Goal: Communication & Community: Answer question/provide support

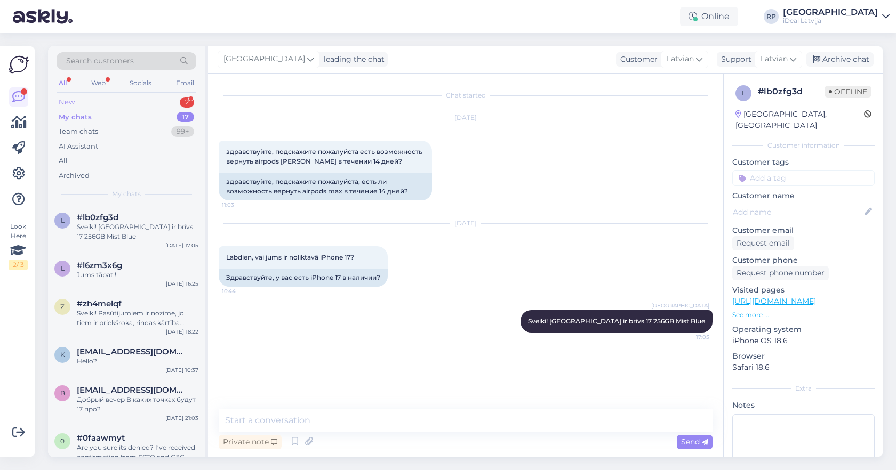
click at [175, 105] on div "New 2" at bounding box center [127, 102] width 140 height 15
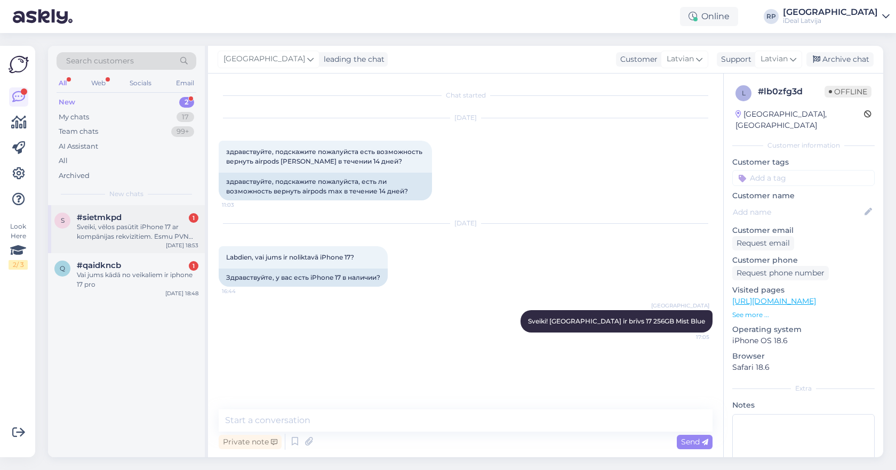
click at [172, 236] on div "Sveiki, vēlos pasūtīt iPhone 17 ar kompānijas rekvizītiem. Esmu PVN maksātājs" at bounding box center [138, 231] width 122 height 19
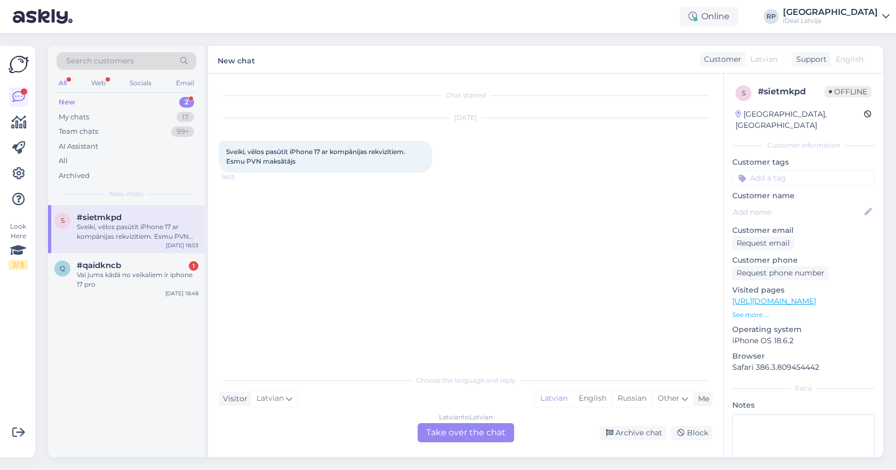
click at [473, 432] on div "Latvian to Latvian Take over the chat" at bounding box center [466, 432] width 97 height 19
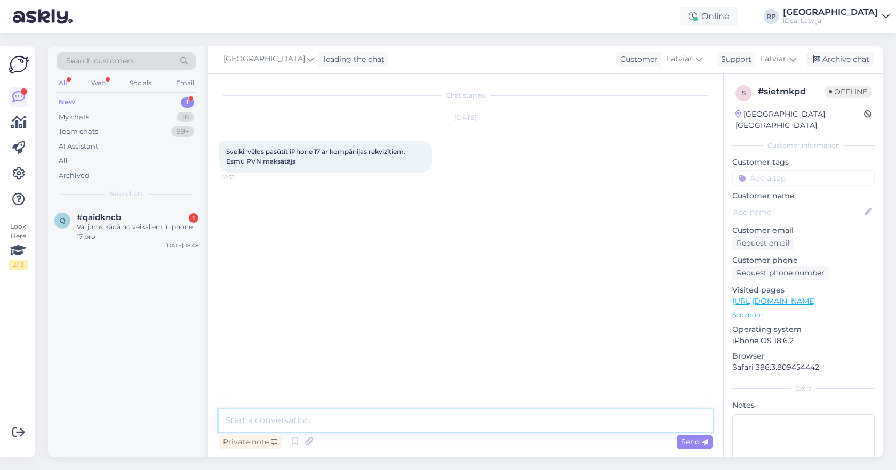
click at [473, 423] on textarea at bounding box center [466, 421] width 494 height 22
type textarea "Sveiki, kādu tieši ?"
click at [161, 229] on div "Vai jums kādā no veikaliem ir iphone 17 pro" at bounding box center [138, 231] width 122 height 19
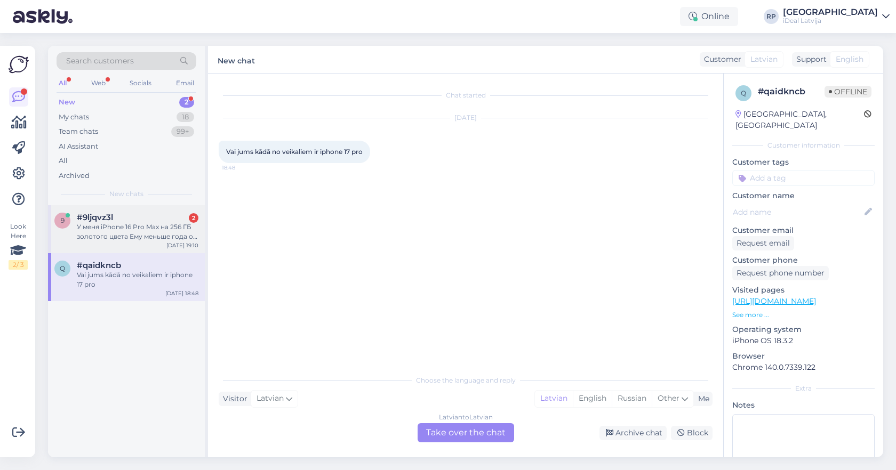
click at [124, 238] on div "У меня iPhone 16 Pro Max на 256 ГБ золотого цвета Ему меньше года он с чеком, я…" at bounding box center [138, 231] width 122 height 19
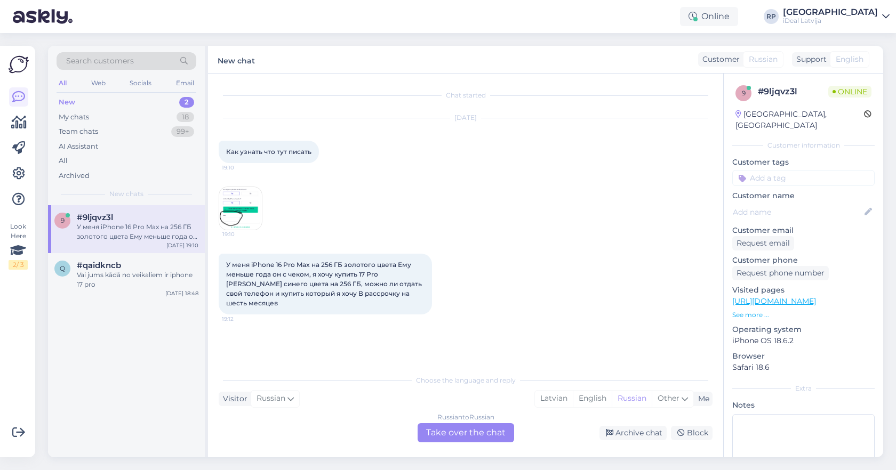
click at [230, 210] on img at bounding box center [240, 208] width 43 height 43
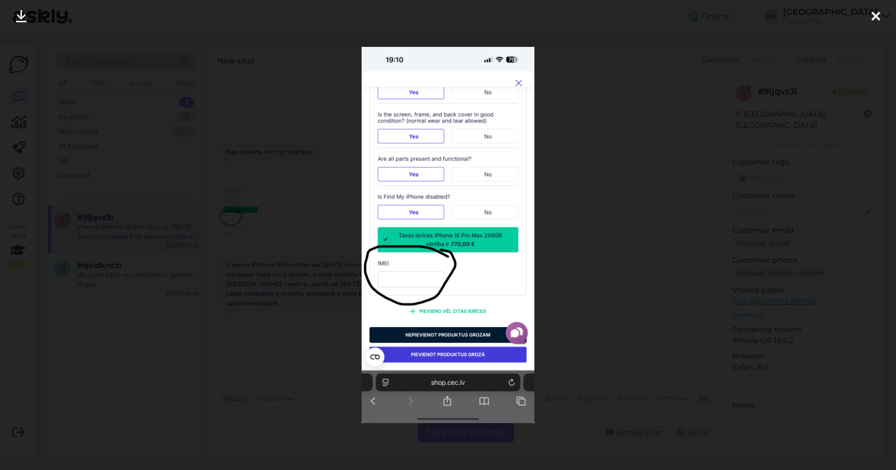
click at [589, 206] on div at bounding box center [448, 235] width 896 height 470
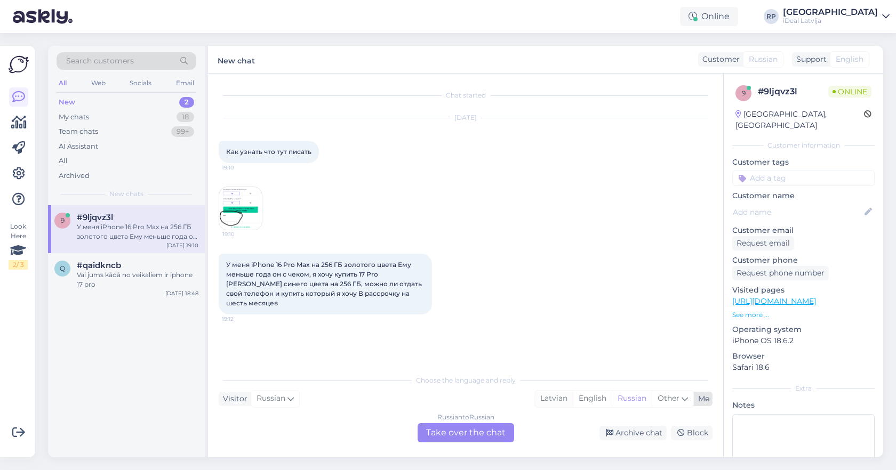
click at [557, 399] on div "Latvian" at bounding box center [554, 399] width 38 height 16
click at [468, 431] on div "Russian to Latvian Take over the chat" at bounding box center [466, 432] width 97 height 19
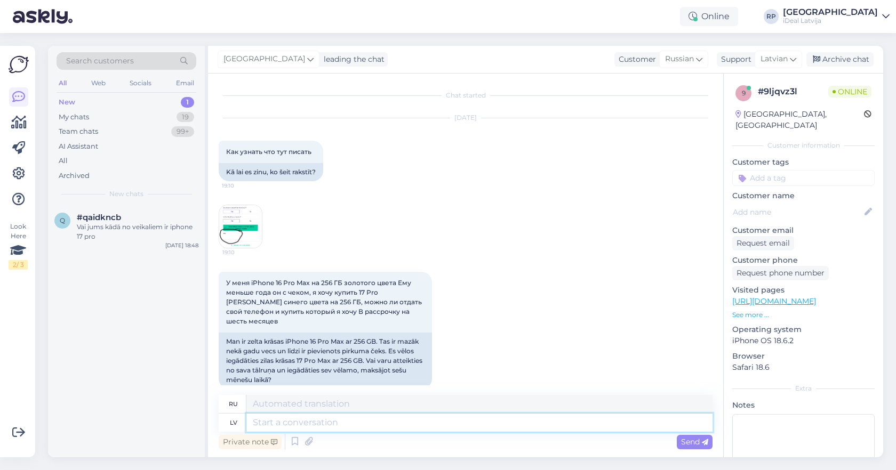
click at [445, 428] on textarea at bounding box center [479, 423] width 466 height 18
type textarea "Sv"
type textarea "С"
type textarea "Sveiki"
type textarea "Привет"
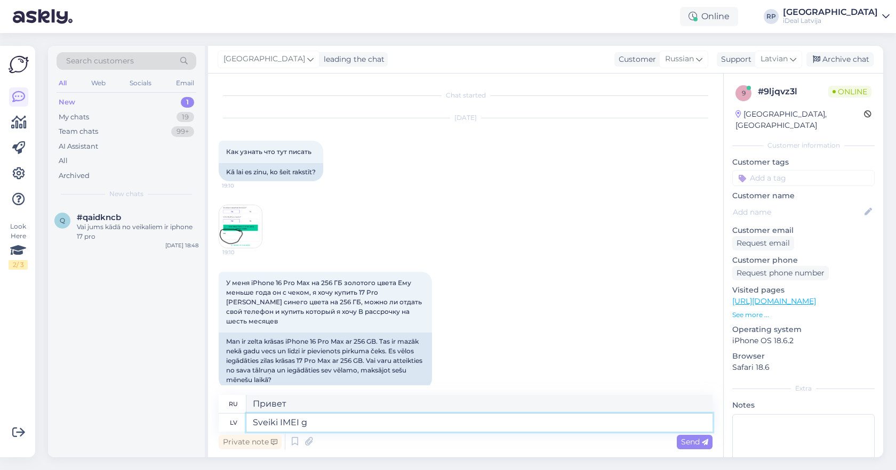
type textarea "Sveiki IMEI go"
type textarea "Привет IMEI"
type textarea "Sveiki IMEI kods ir"
type textarea "Здравствуйте, IMEI-код"
type textarea "Sveiki IMEI kods ir nor"
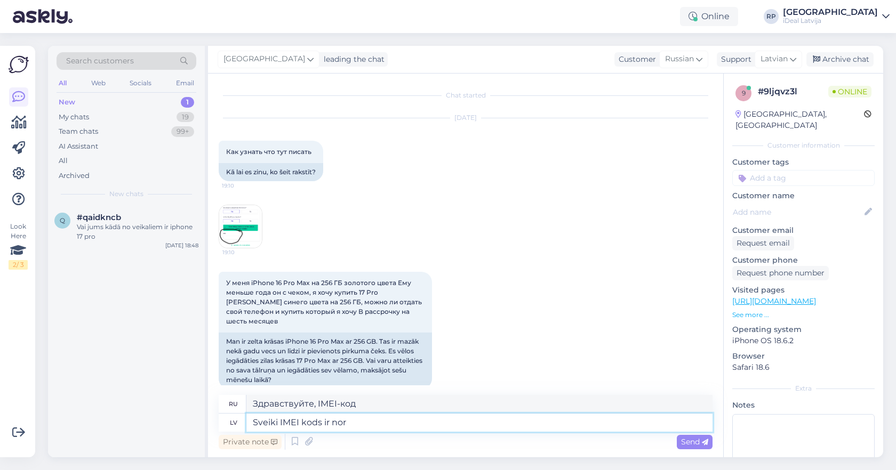
type textarea "Здравствуйте, код IMEI"
type textarea "Sveiki IMEI kods ir norādīts uz"
type textarea "Здравствуйте, код IMEI указан на"
type textarea "Sveiki IMEI kods ir norādīts uz telefona"
type textarea "Здравствуйте, на телефоне указан IMEI код."
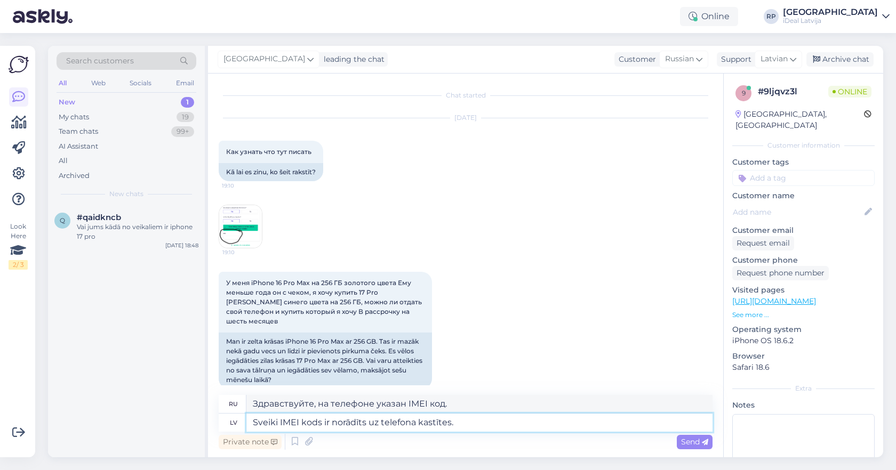
type textarea "Sveiki IMEI kods ir norādīts uz telefona kastītes."
type textarea "Здравствуйте, код IMEI указан на коробке телефона."
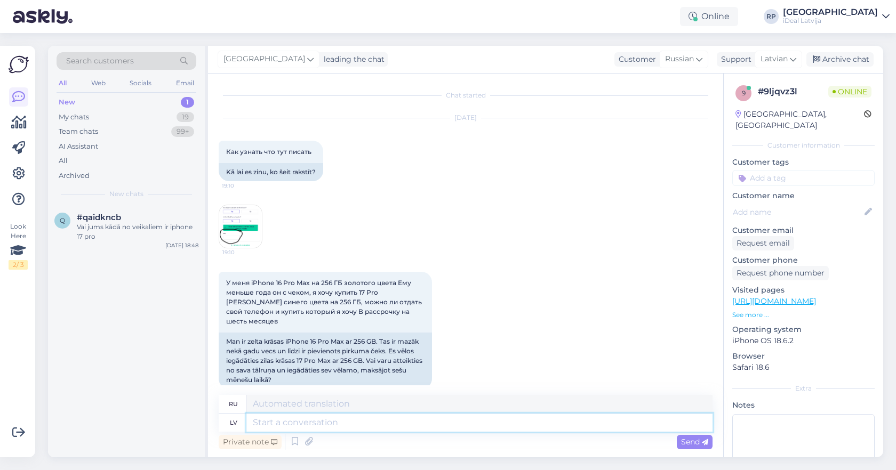
scroll to position [70, 0]
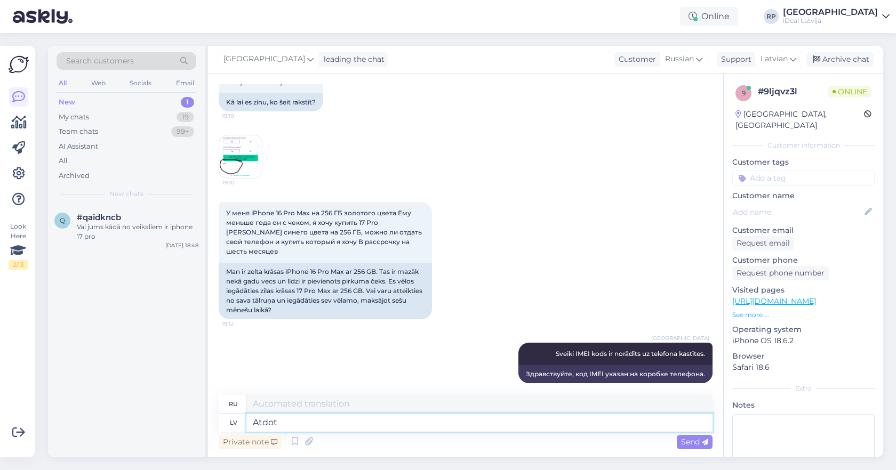
type textarea "Atdot"
type textarea "Верните"
type textarea "Atdot"
click at [231, 149] on img at bounding box center [240, 156] width 43 height 43
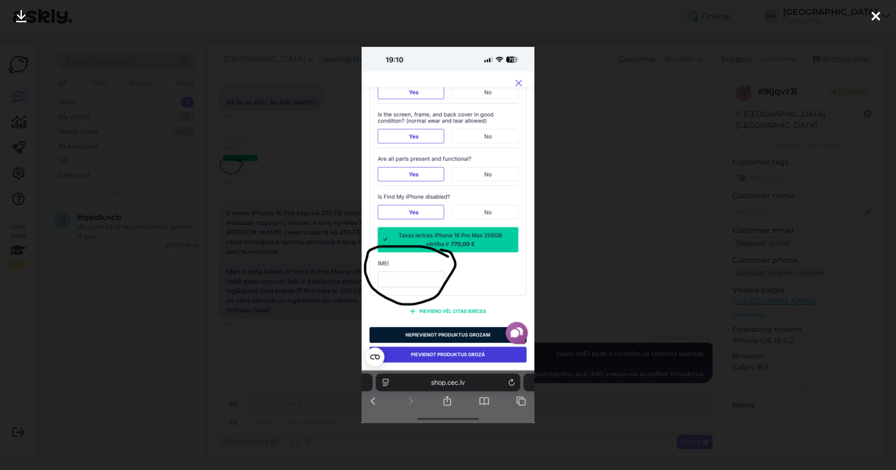
click at [580, 166] on div at bounding box center [448, 235] width 896 height 470
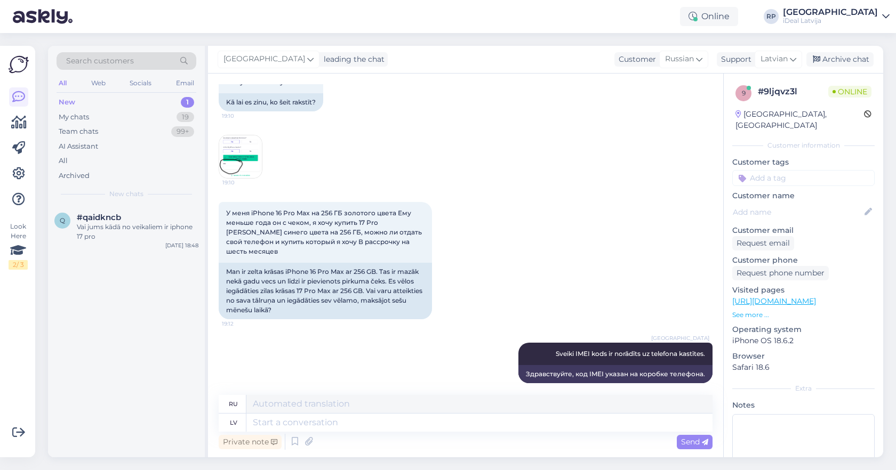
click at [247, 162] on img at bounding box center [240, 156] width 43 height 43
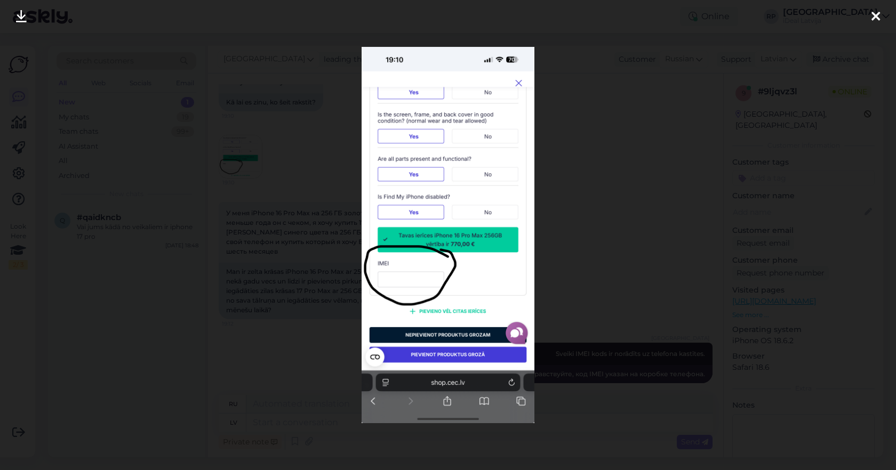
click at [662, 130] on div at bounding box center [448, 235] width 896 height 470
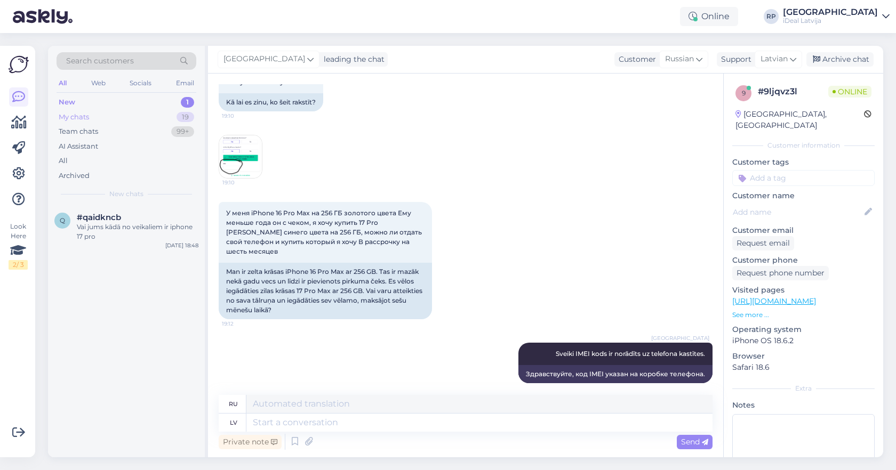
click at [168, 117] on div "My chats 19" at bounding box center [127, 117] width 140 height 15
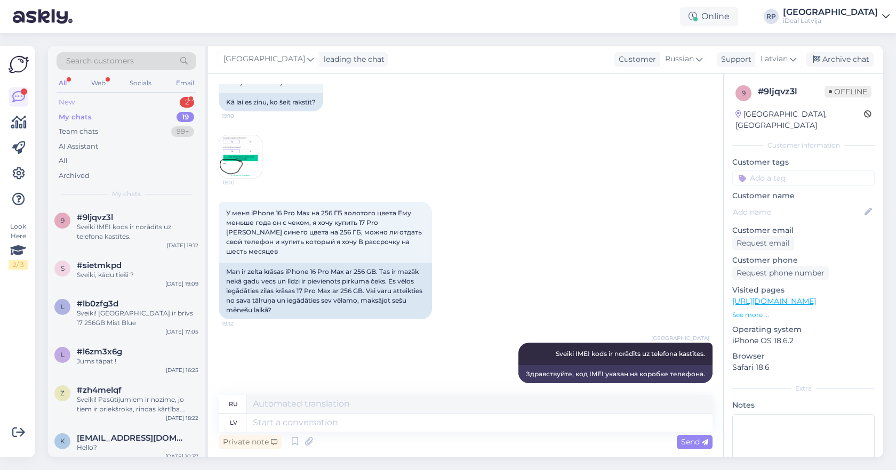
click at [176, 103] on div "New 2" at bounding box center [127, 102] width 140 height 15
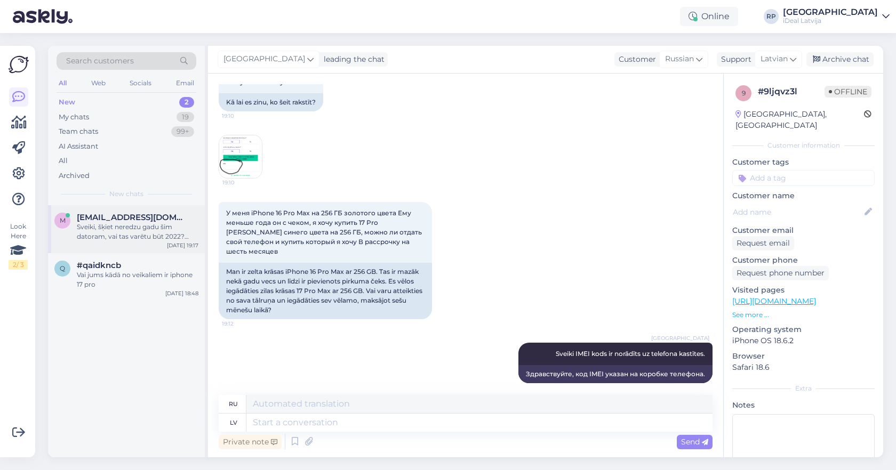
click at [142, 231] on div "Sveiki, šķiet neredzu gadu šim datoram, vai tas varētu būt 2022? [URL][DOMAIN_N…" at bounding box center [138, 231] width 122 height 19
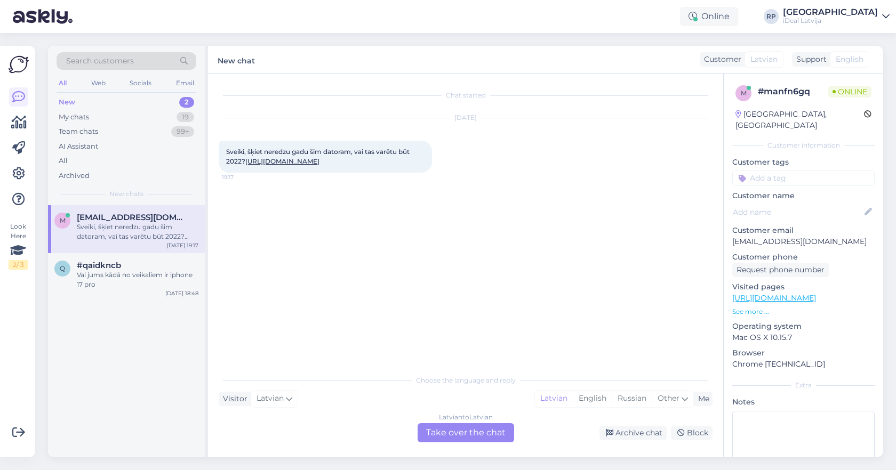
click at [470, 434] on div "Latvian to Latvian Take over the chat" at bounding box center [466, 432] width 97 height 19
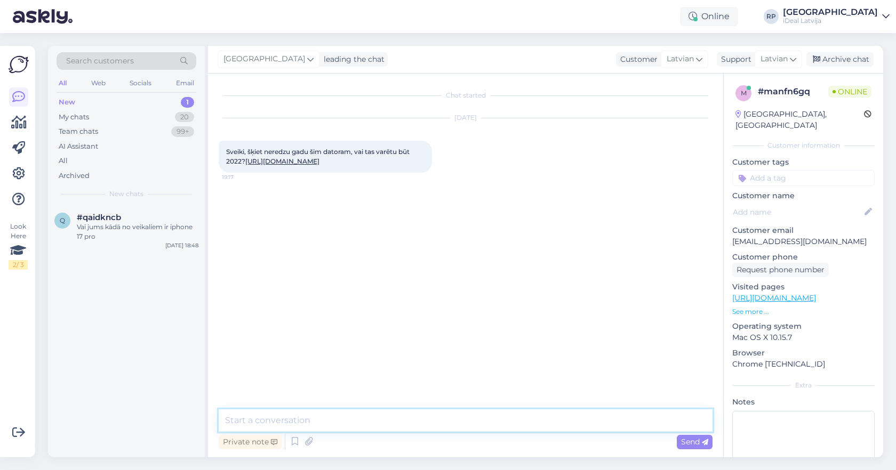
click at [470, 430] on textarea at bounding box center [466, 421] width 494 height 22
type textarea "Sveiki! M2 Air modelis ir 2022 gada, jā!"
